Goal: Transaction & Acquisition: Subscribe to service/newsletter

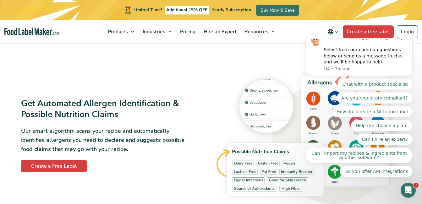
scroll to position [682, 0]
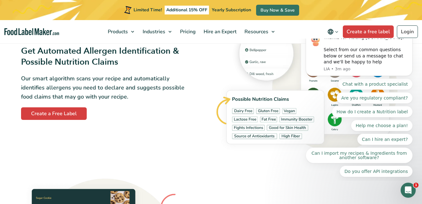
click at [410, 34] on icon "Dismiss notification" at bounding box center [411, 32] width 3 height 3
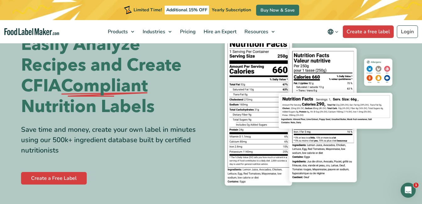
scroll to position [0, 0]
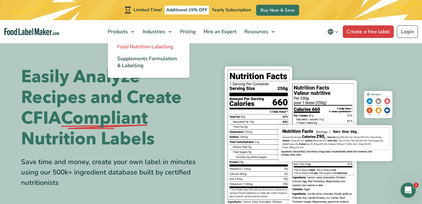
click at [124, 45] on span "Food Nutrition Labelling" at bounding box center [145, 46] width 56 height 7
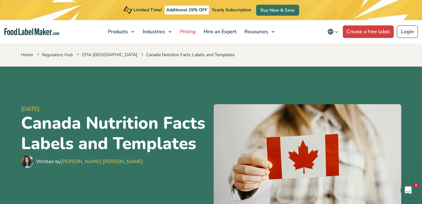
click at [190, 30] on span "Pricing" at bounding box center [187, 31] width 18 height 7
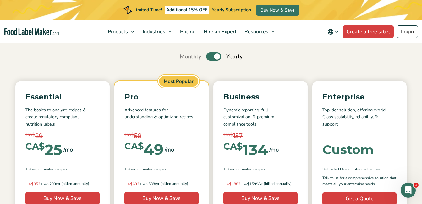
click at [214, 55] on label "Toggle" at bounding box center [213, 57] width 15 height 8
click at [185, 55] on input "Toggle" at bounding box center [183, 57] width 4 height 4
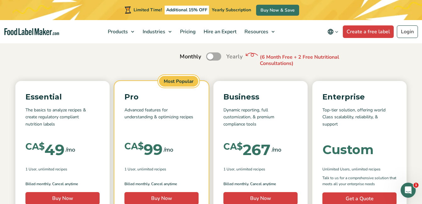
click at [213, 55] on label "Toggle" at bounding box center [213, 57] width 15 height 8
click at [185, 55] on input "Toggle" at bounding box center [183, 57] width 4 height 4
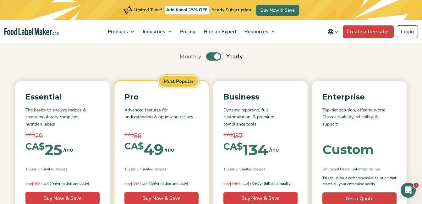
click at [213, 55] on label "Toggle" at bounding box center [213, 57] width 15 height 8
click at [185, 55] on input "Toggle" at bounding box center [183, 57] width 4 height 4
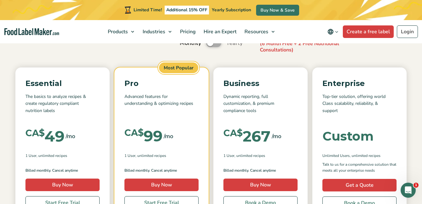
scroll to position [53, 0]
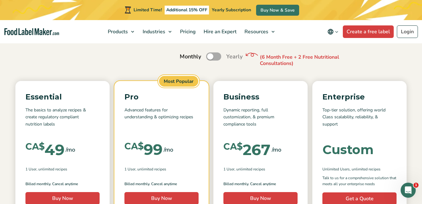
click at [217, 55] on label "Toggle" at bounding box center [213, 57] width 15 height 8
click at [185, 55] on input "Toggle" at bounding box center [183, 57] width 4 height 4
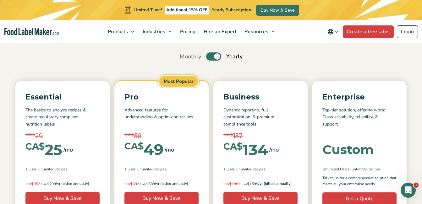
click at [210, 55] on label "Toggle" at bounding box center [213, 57] width 15 height 8
click at [185, 55] on input "Toggle" at bounding box center [183, 57] width 4 height 4
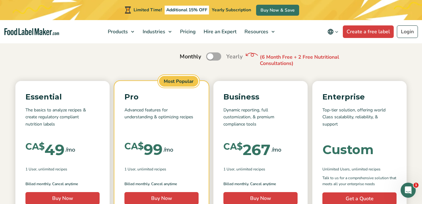
click at [210, 55] on label "Toggle" at bounding box center [213, 57] width 15 height 8
click at [185, 55] on input "Toggle" at bounding box center [183, 57] width 4 height 4
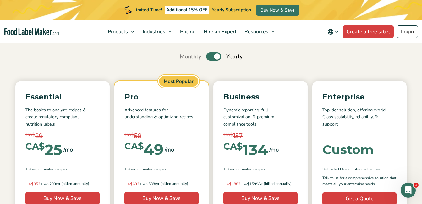
click at [210, 55] on label "Toggle" at bounding box center [213, 57] width 15 height 8
click at [185, 55] on input "Toggle" at bounding box center [183, 57] width 4 height 4
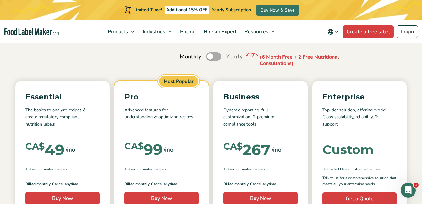
click at [210, 55] on label "Toggle" at bounding box center [213, 57] width 15 height 8
click at [185, 55] on input "Toggle" at bounding box center [183, 57] width 4 height 4
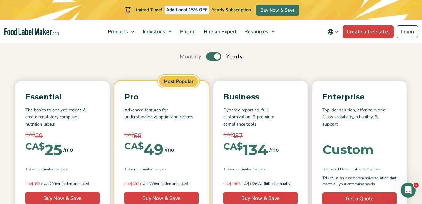
click at [210, 55] on label "Toggle" at bounding box center [213, 57] width 15 height 8
click at [185, 55] on input "Toggle" at bounding box center [183, 57] width 4 height 4
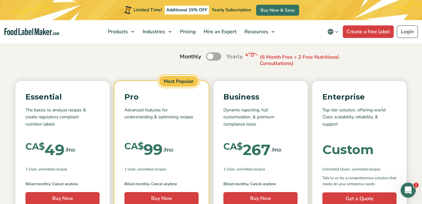
click at [210, 55] on label "Toggle" at bounding box center [213, 57] width 15 height 8
click at [185, 55] on input "Toggle" at bounding box center [183, 57] width 4 height 4
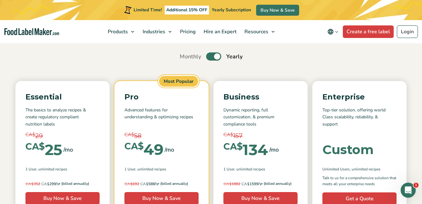
click at [210, 55] on label "Toggle" at bounding box center [213, 57] width 15 height 8
click at [185, 55] on input "Toggle" at bounding box center [183, 57] width 4 height 4
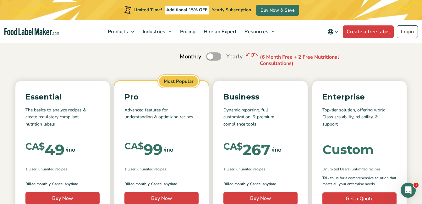
click at [210, 55] on label "Toggle" at bounding box center [213, 57] width 15 height 8
click at [185, 55] on input "Toggle" at bounding box center [183, 57] width 4 height 4
checkbox input "true"
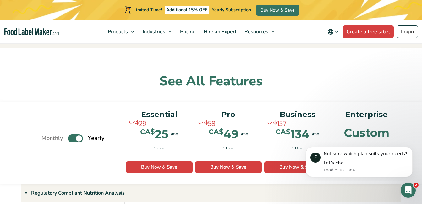
scroll to position [367, 0]
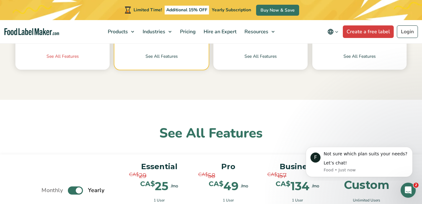
click at [54, 56] on link "See All Features" at bounding box center [62, 61] width 94 height 17
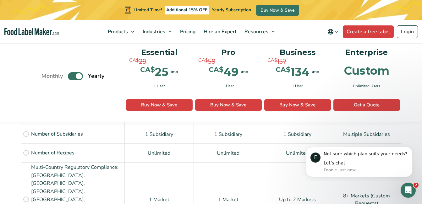
scroll to position [475, 0]
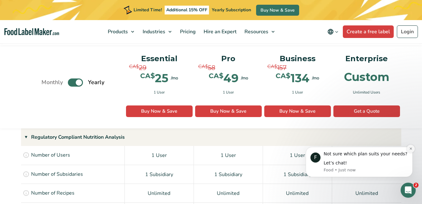
click at [412, 150] on icon "Dismiss notification" at bounding box center [411, 148] width 3 height 3
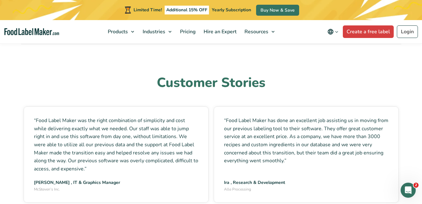
scroll to position [1763, 0]
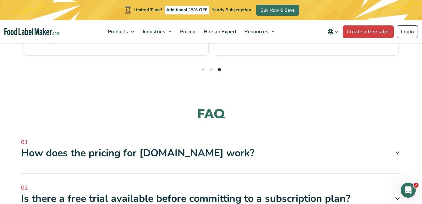
scroll to position [1921, 0]
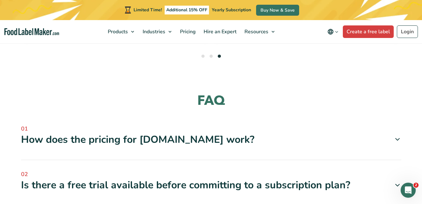
click at [399, 136] on icon at bounding box center [398, 140] width 8 height 8
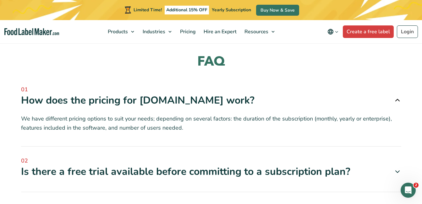
scroll to position [1973, 0]
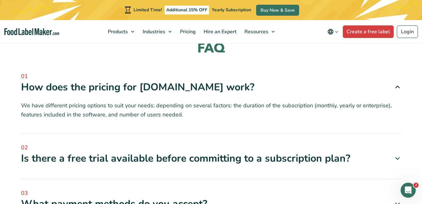
click at [396, 155] on icon at bounding box center [398, 159] width 8 height 8
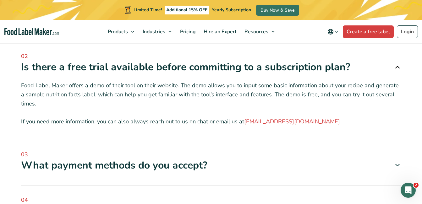
scroll to position [2078, 0]
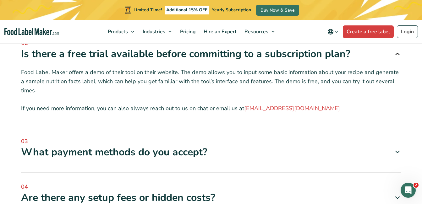
click at [396, 146] on div "What payment methods do you accept?" at bounding box center [211, 152] width 381 height 13
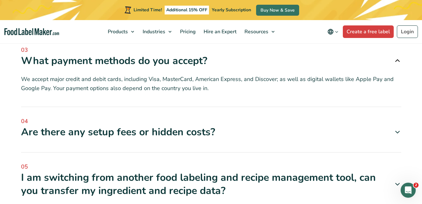
scroll to position [2183, 0]
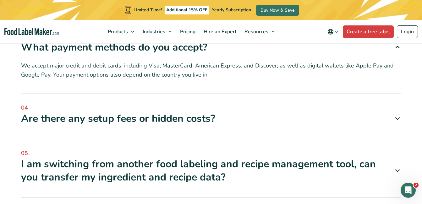
click at [367, 104] on div "04 Are there any setup fees or hidden costs? No, there are no setup fees associ…" at bounding box center [211, 122] width 381 height 36
click at [391, 115] on span at bounding box center [395, 119] width 12 height 8
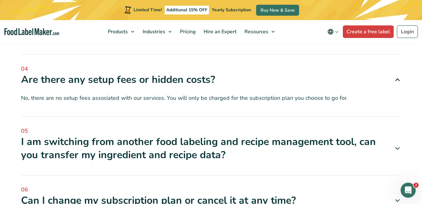
scroll to position [2235, 0]
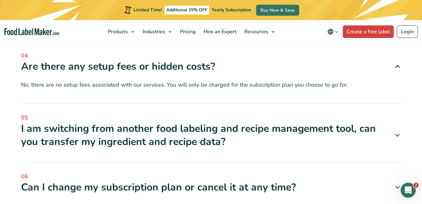
click at [390, 132] on span at bounding box center [395, 136] width 12 height 8
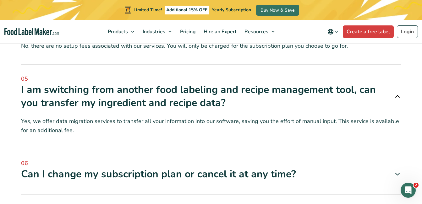
scroll to position [2288, 0]
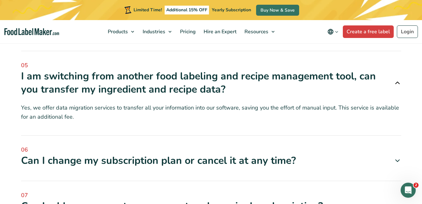
click at [397, 157] on icon at bounding box center [398, 161] width 8 height 8
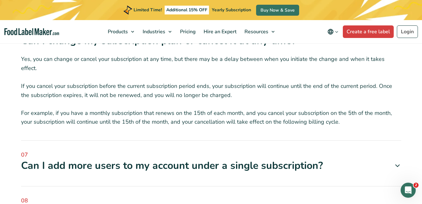
scroll to position [2445, 0]
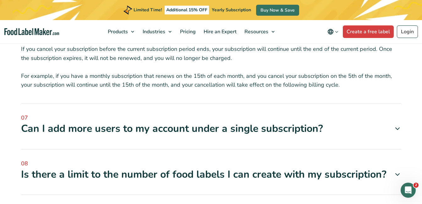
click at [394, 125] on span at bounding box center [395, 129] width 12 height 8
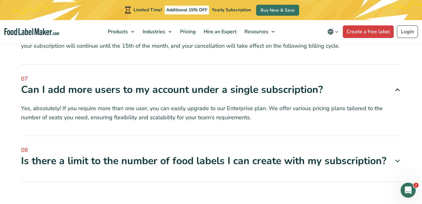
scroll to position [2498, 0]
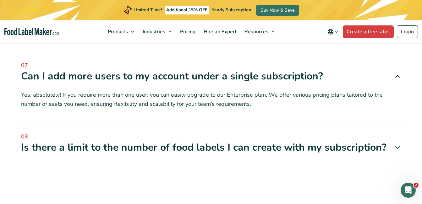
click at [394, 144] on icon at bounding box center [398, 148] width 8 height 8
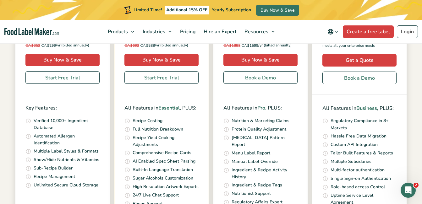
scroll to position [0, 0]
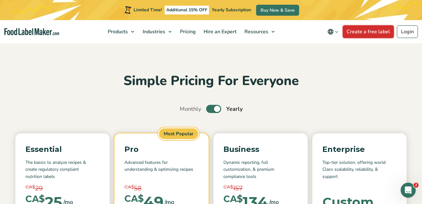
click at [367, 27] on link "Create a free label" at bounding box center [368, 31] width 51 height 13
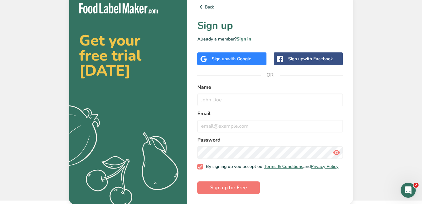
scroll to position [7, 0]
click at [216, 97] on input "text" at bounding box center [271, 100] width 146 height 13
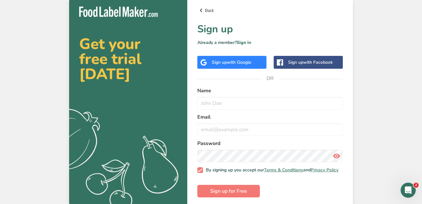
click at [209, 8] on link "Back" at bounding box center [271, 11] width 146 height 8
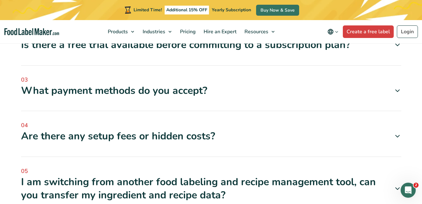
scroll to position [2092, 0]
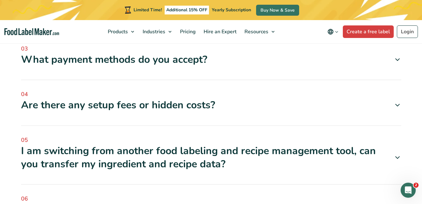
click at [396, 154] on icon at bounding box center [398, 158] width 8 height 8
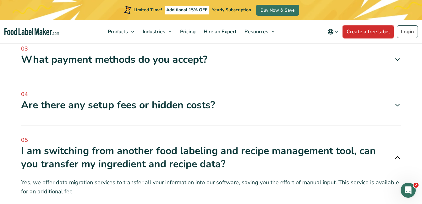
click at [362, 34] on link "Create a free label" at bounding box center [368, 31] width 51 height 13
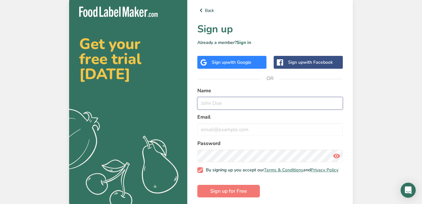
click at [241, 105] on input "text" at bounding box center [271, 103] width 146 height 13
